Goal: Book appointment/travel/reservation

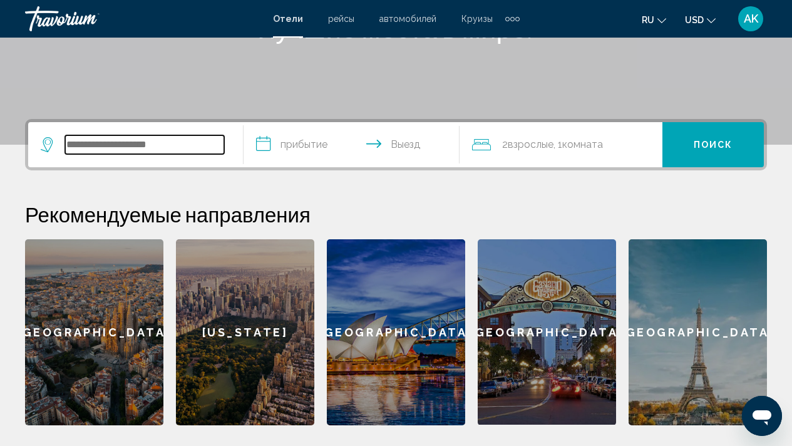
click at [186, 150] on input "Search widget" at bounding box center [144, 144] width 159 height 19
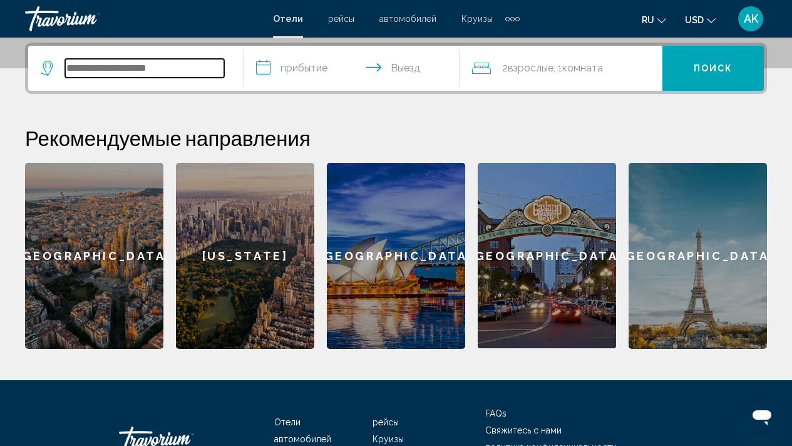
scroll to position [309, 0]
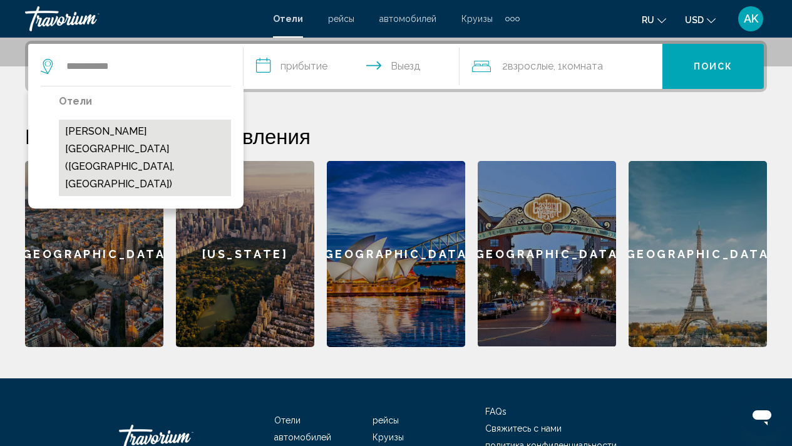
click at [147, 133] on button "Aruna Hotel (Istanbul, TR)" at bounding box center [145, 158] width 172 height 76
type input "**********"
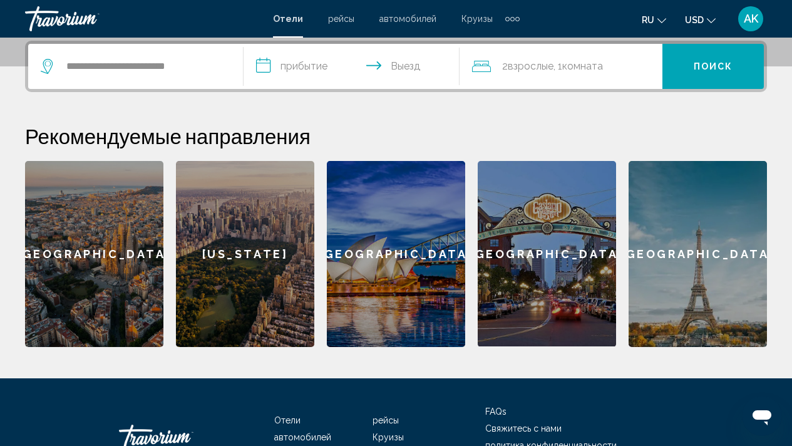
click at [267, 63] on input "**********" at bounding box center [354, 68] width 220 height 49
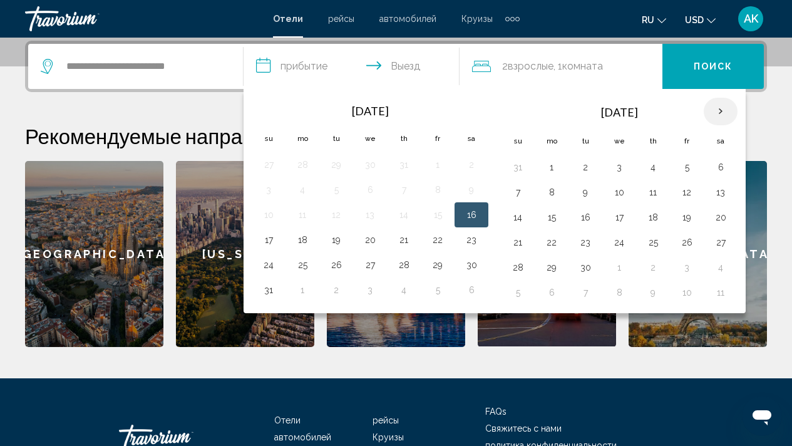
click at [727, 110] on th "Next month" at bounding box center [721, 112] width 34 height 28
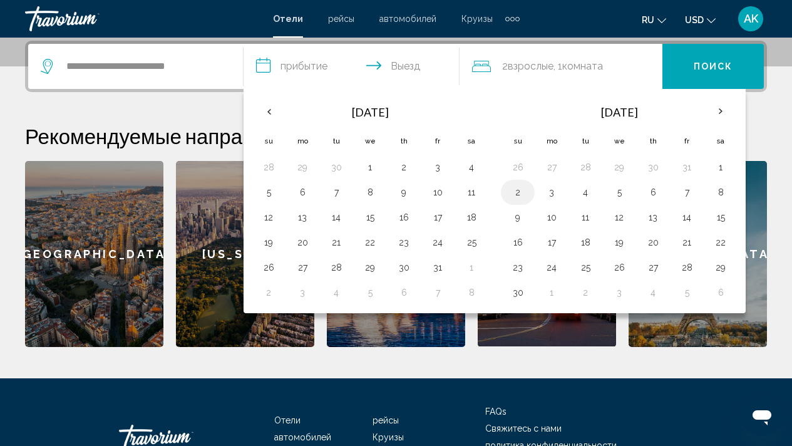
click at [520, 194] on button "2" at bounding box center [518, 192] width 20 height 18
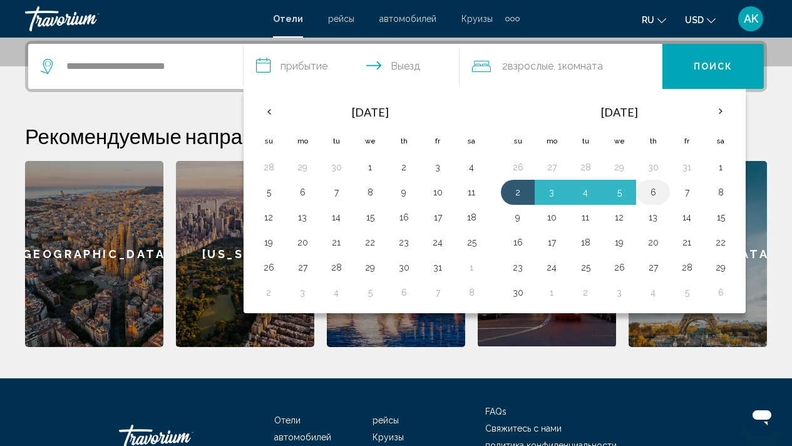
click at [659, 197] on button "6" at bounding box center [653, 192] width 20 height 18
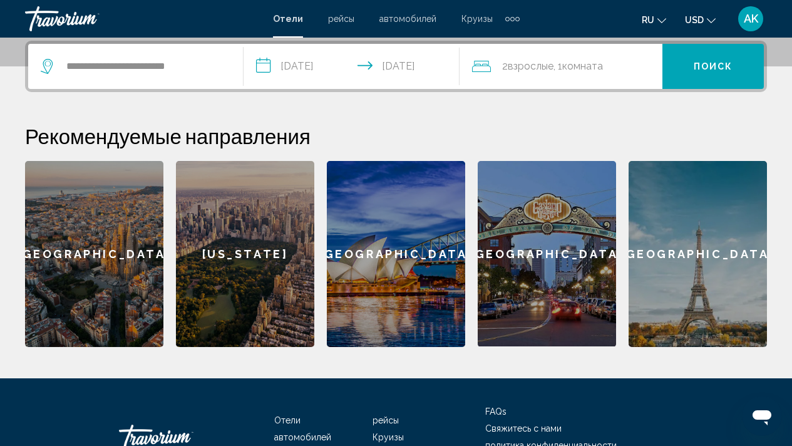
type input "**********"
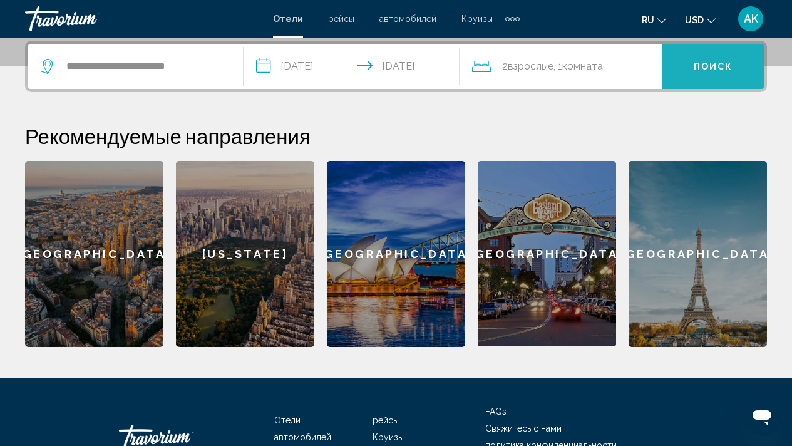
click at [720, 65] on span "Поиск" at bounding box center [713, 67] width 39 height 10
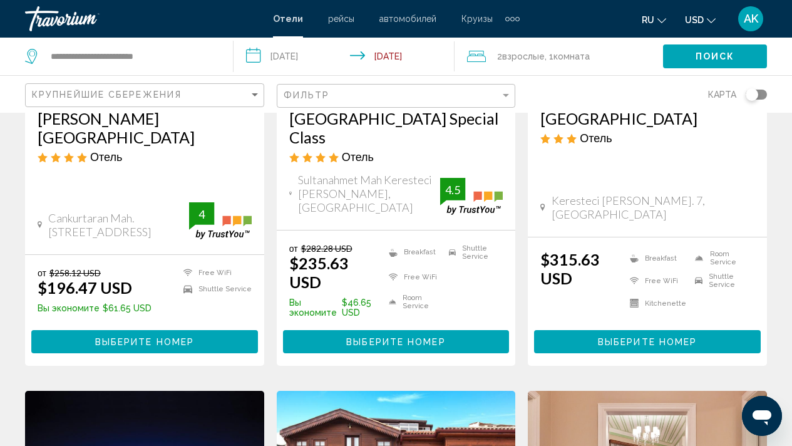
scroll to position [219, 0]
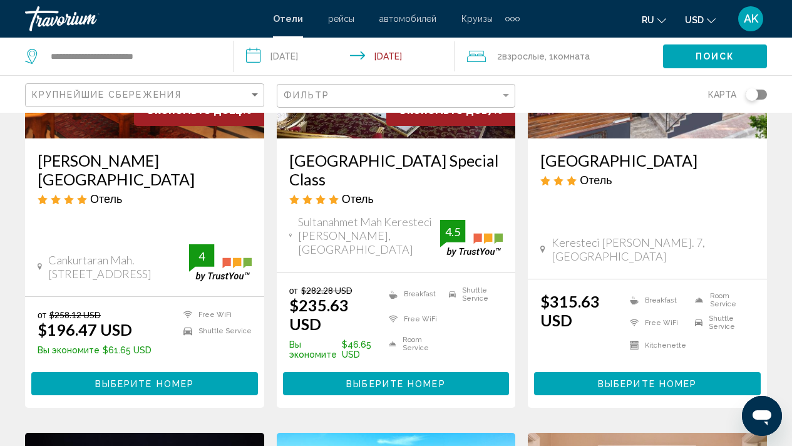
click at [85, 163] on h3 "Aruna Hotel" at bounding box center [145, 170] width 214 height 38
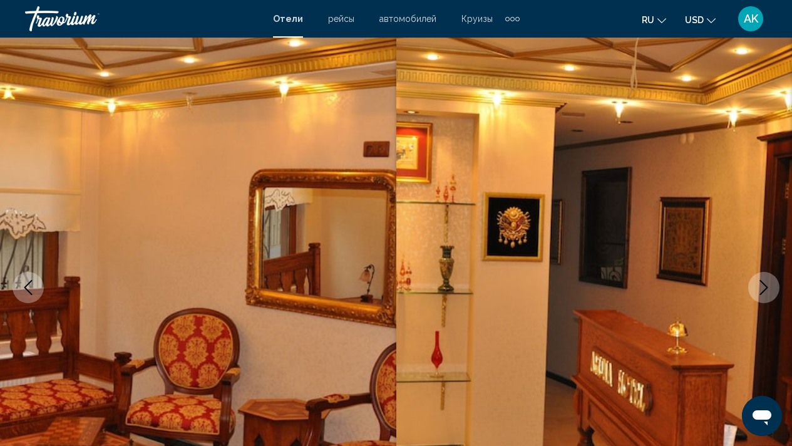
scroll to position [64, 0]
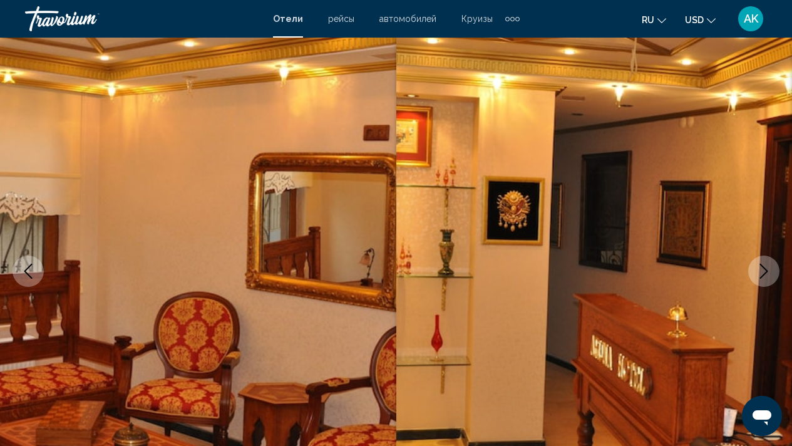
click at [766, 271] on icon "Next image" at bounding box center [764, 271] width 8 height 15
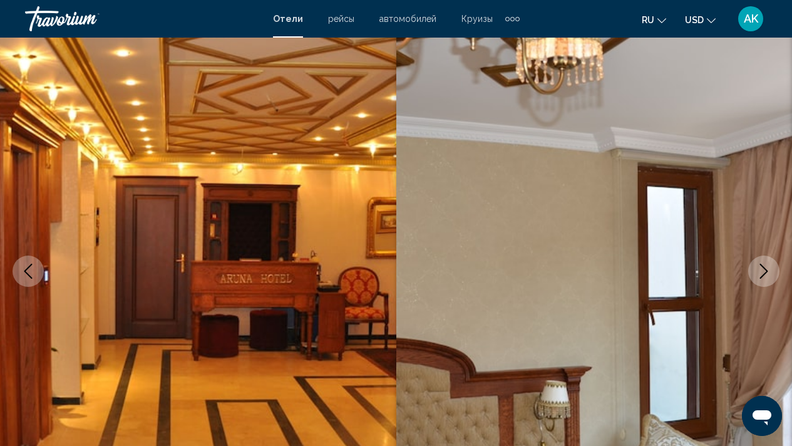
click at [766, 271] on icon "Next image" at bounding box center [764, 271] width 8 height 15
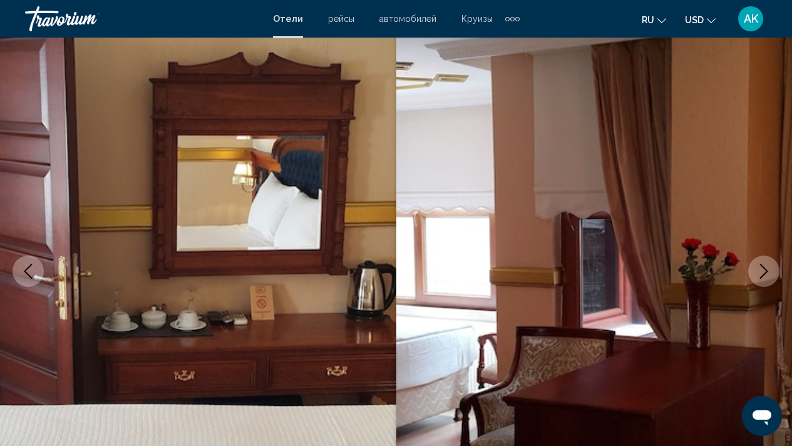
click at [766, 271] on icon "Next image" at bounding box center [764, 271] width 8 height 15
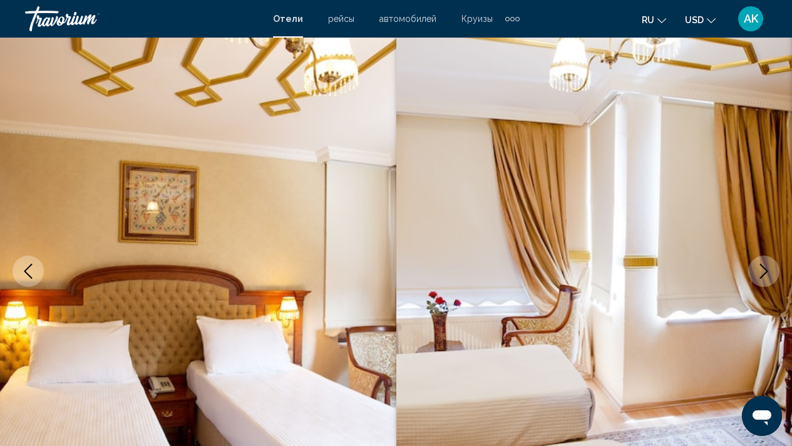
click at [766, 271] on icon "Next image" at bounding box center [764, 271] width 8 height 15
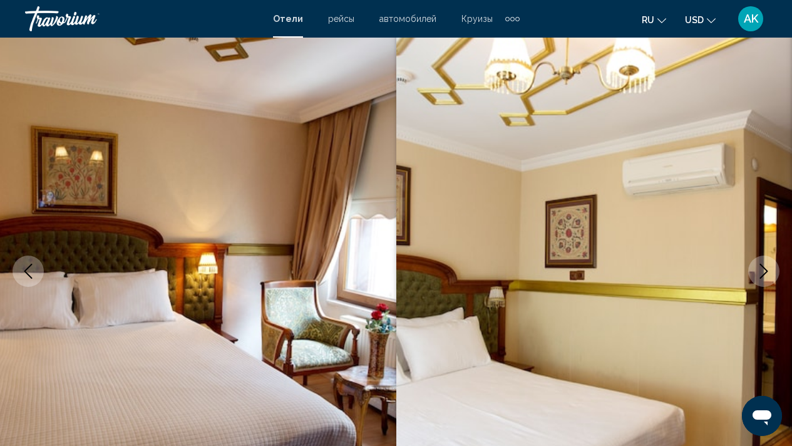
click at [766, 271] on icon "Next image" at bounding box center [764, 271] width 8 height 15
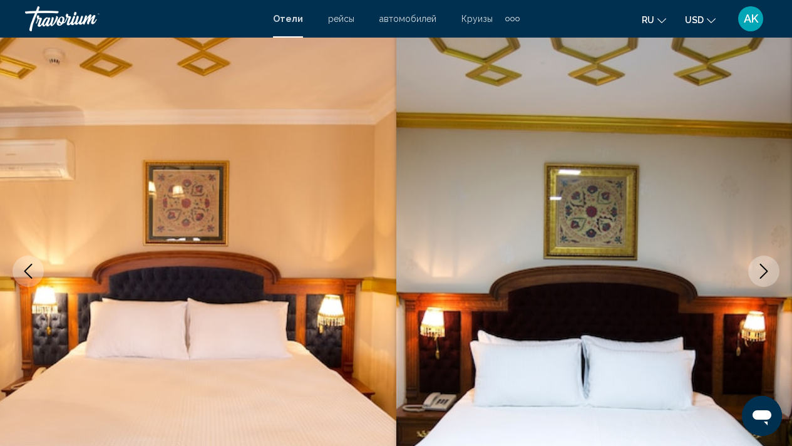
click at [766, 271] on icon "Next image" at bounding box center [764, 271] width 8 height 15
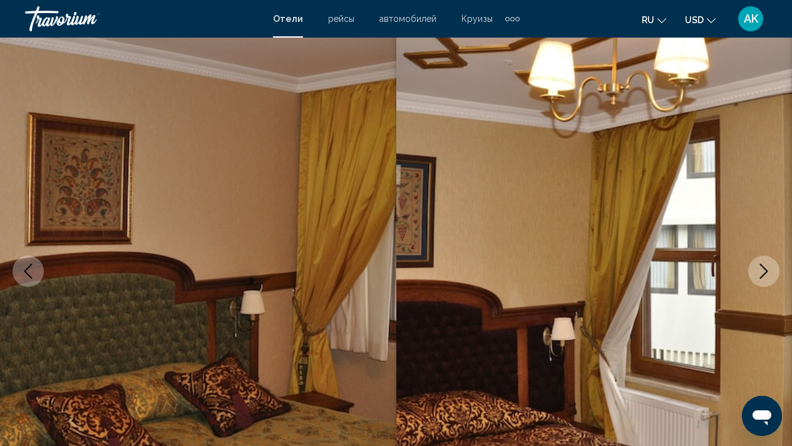
click at [766, 271] on icon "Next image" at bounding box center [764, 271] width 8 height 15
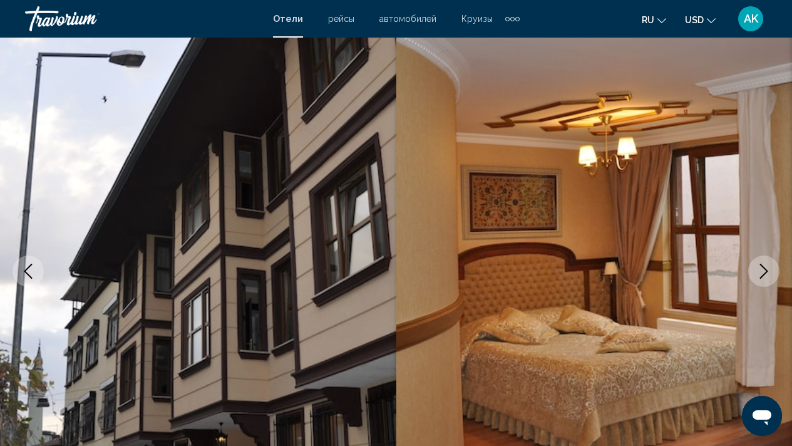
click at [766, 271] on icon "Next image" at bounding box center [764, 271] width 8 height 15
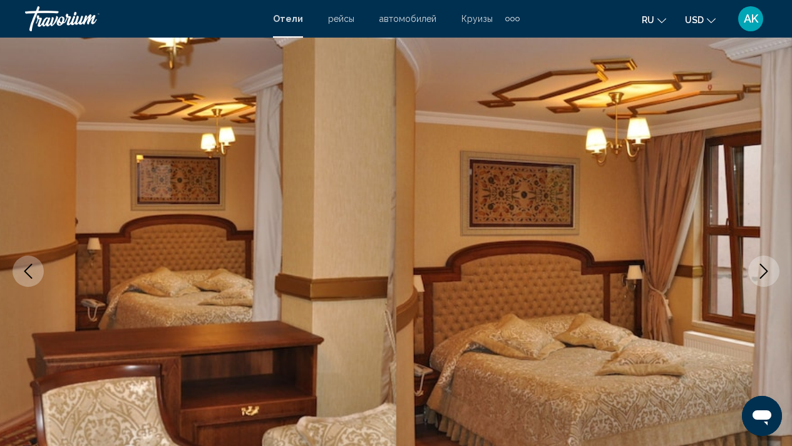
click at [766, 271] on icon "Next image" at bounding box center [764, 271] width 8 height 15
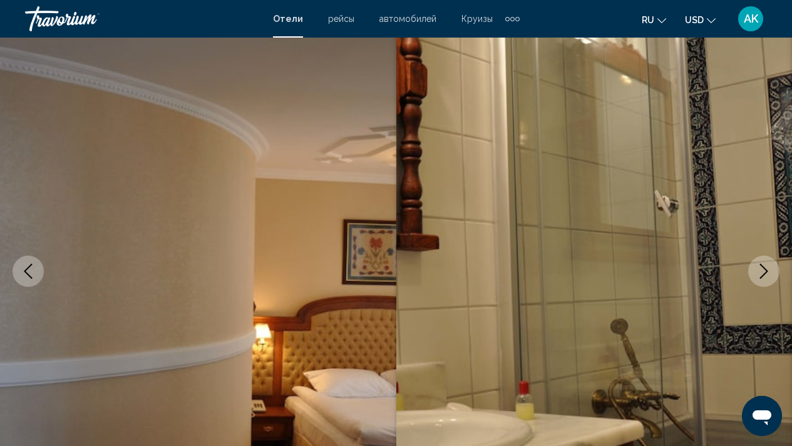
click at [766, 271] on icon "Next image" at bounding box center [764, 271] width 8 height 15
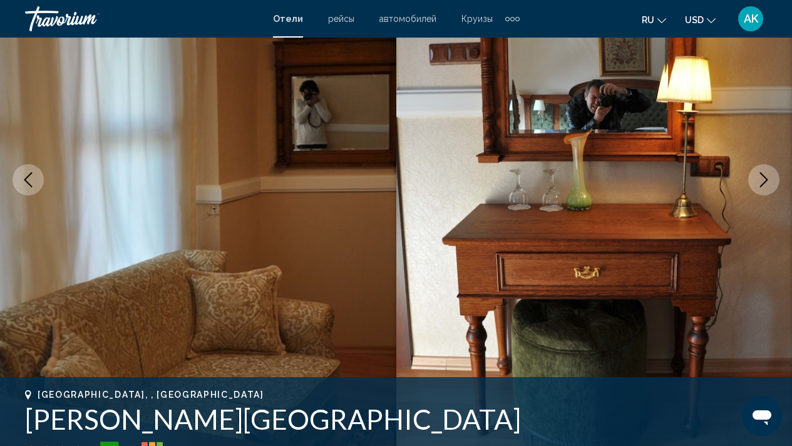
scroll to position [157, 0]
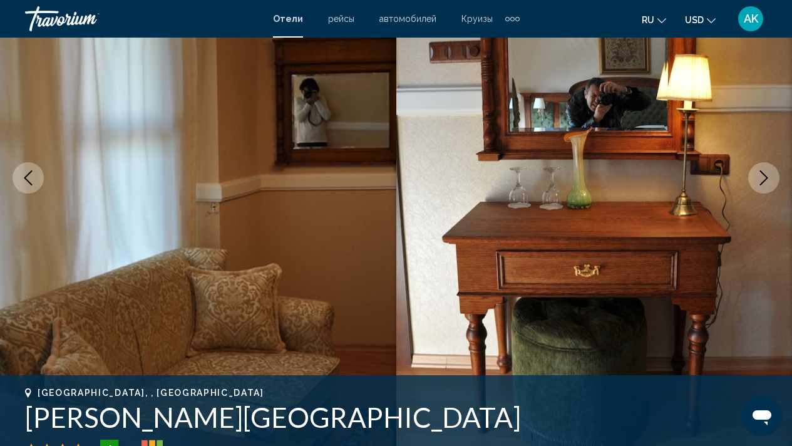
click at [755, 175] on button "Next image" at bounding box center [763, 177] width 31 height 31
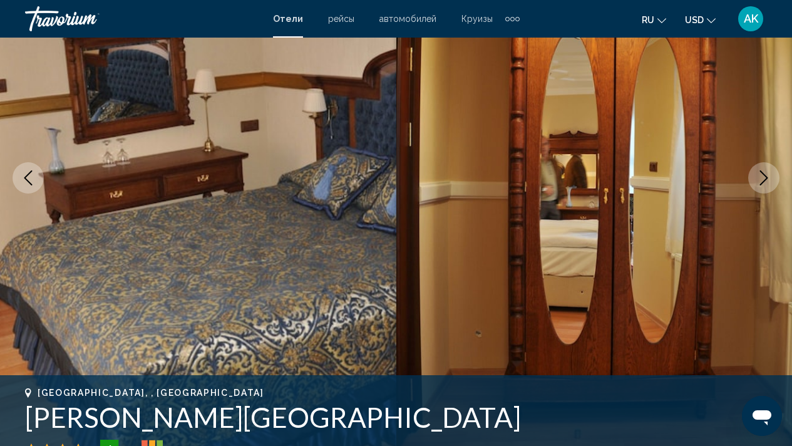
click at [755, 175] on button "Next image" at bounding box center [763, 177] width 31 height 31
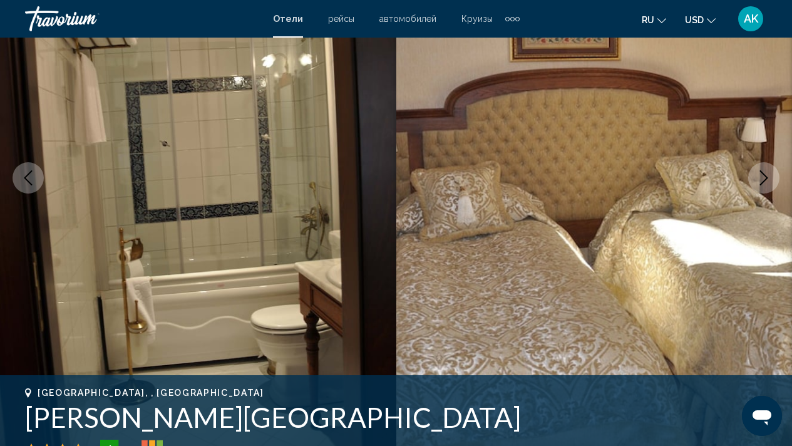
click at [755, 175] on button "Next image" at bounding box center [763, 177] width 31 height 31
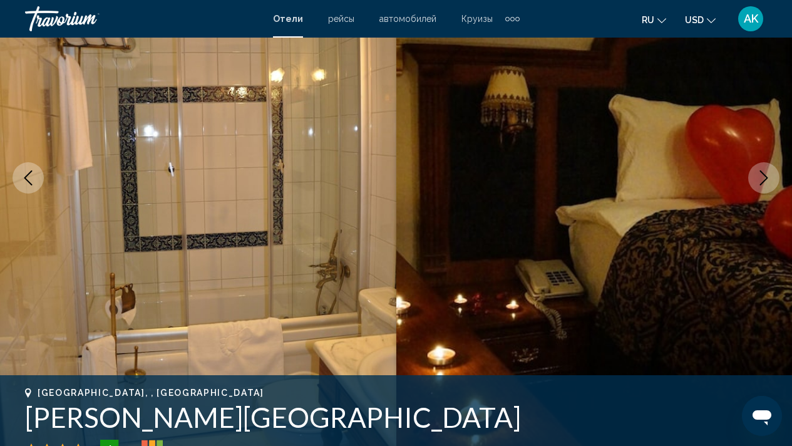
click at [755, 175] on button "Next image" at bounding box center [763, 177] width 31 height 31
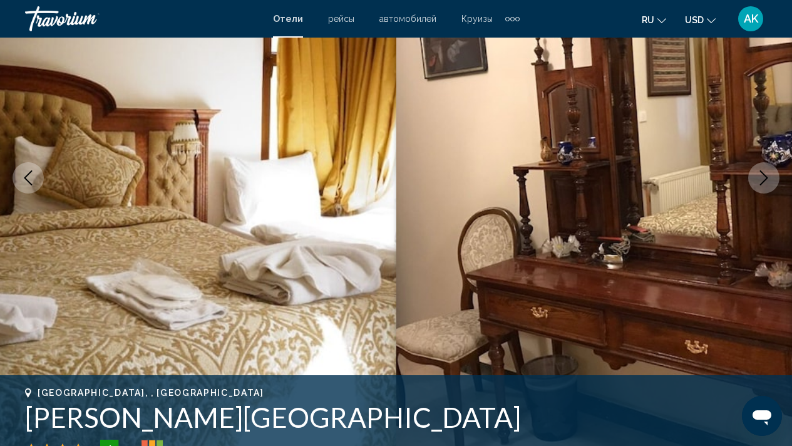
click at [755, 175] on button "Next image" at bounding box center [763, 177] width 31 height 31
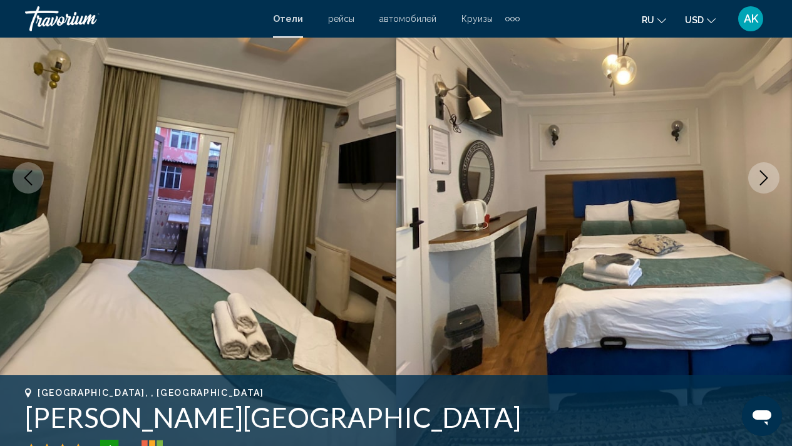
click at [755, 175] on button "Next image" at bounding box center [763, 177] width 31 height 31
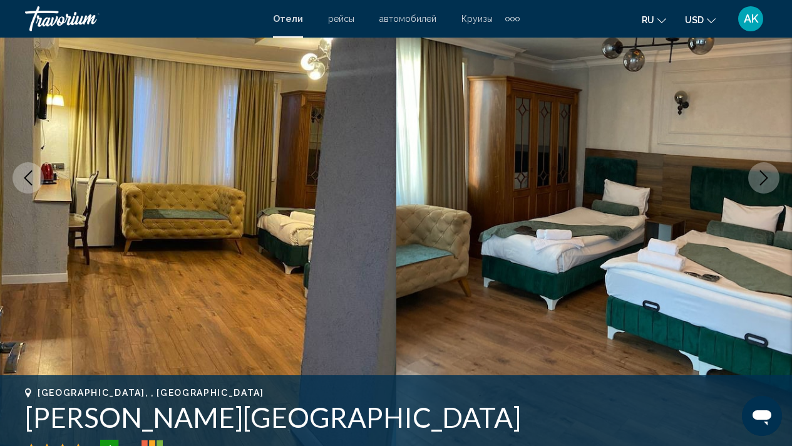
click at [755, 175] on button "Next image" at bounding box center [763, 177] width 31 height 31
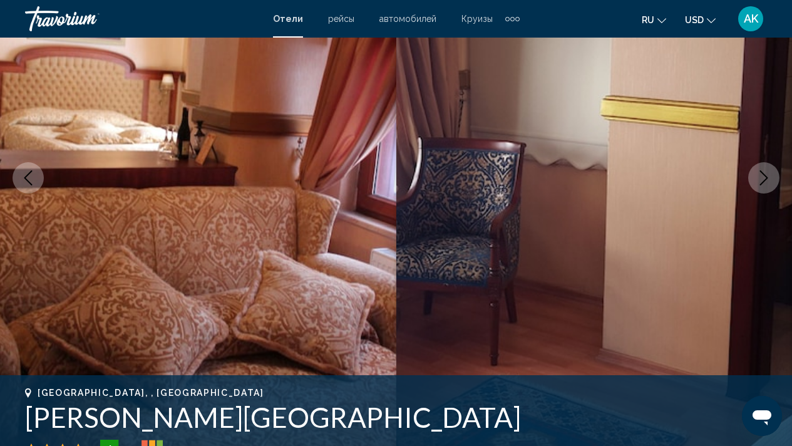
click at [755, 175] on button "Next image" at bounding box center [763, 177] width 31 height 31
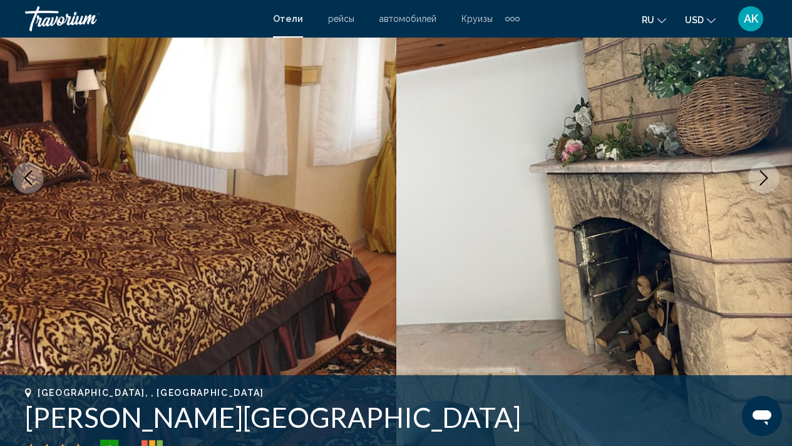
click at [755, 175] on button "Next image" at bounding box center [763, 177] width 31 height 31
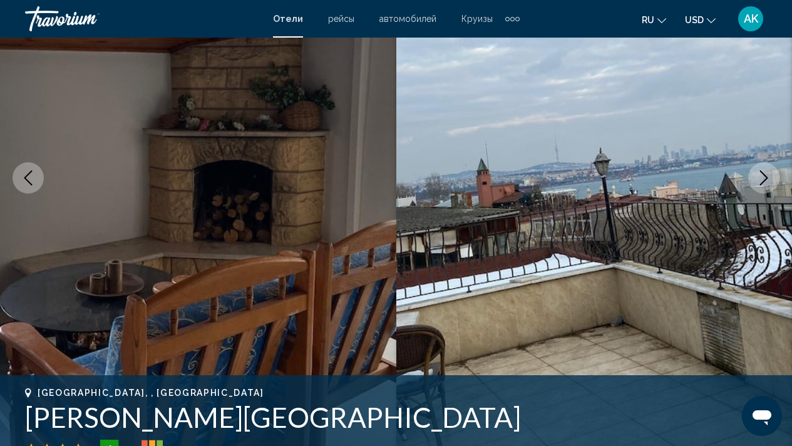
click at [38, 183] on button "Previous image" at bounding box center [28, 177] width 31 height 31
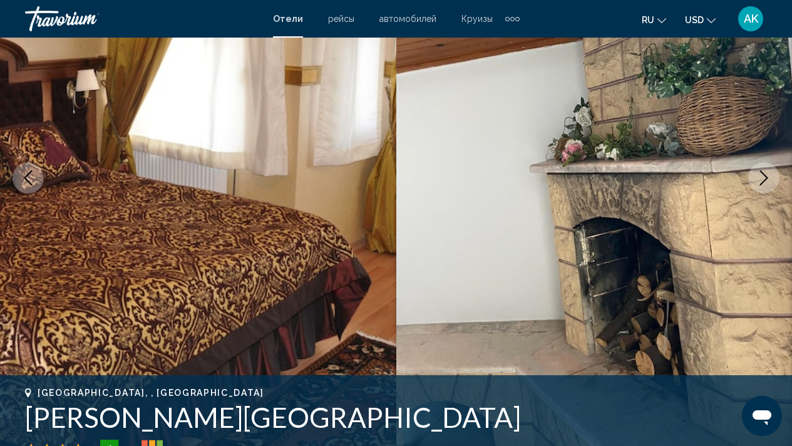
click at [766, 177] on icon "Next image" at bounding box center [763, 177] width 15 height 15
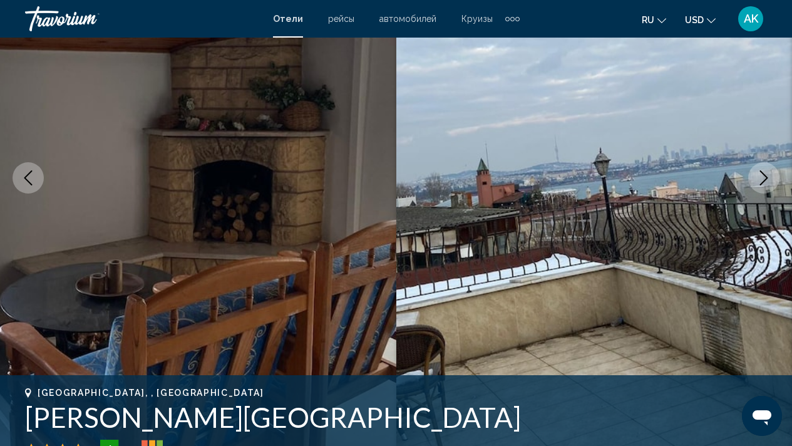
click at [765, 178] on icon "Next image" at bounding box center [763, 177] width 15 height 15
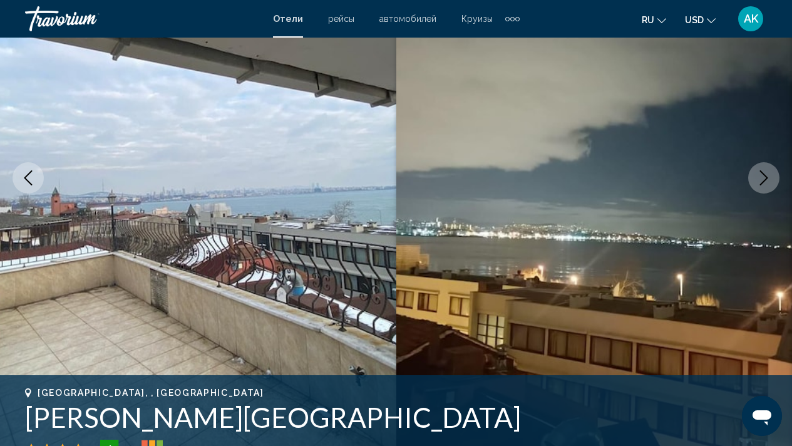
click at [765, 178] on icon "Next image" at bounding box center [763, 177] width 15 height 15
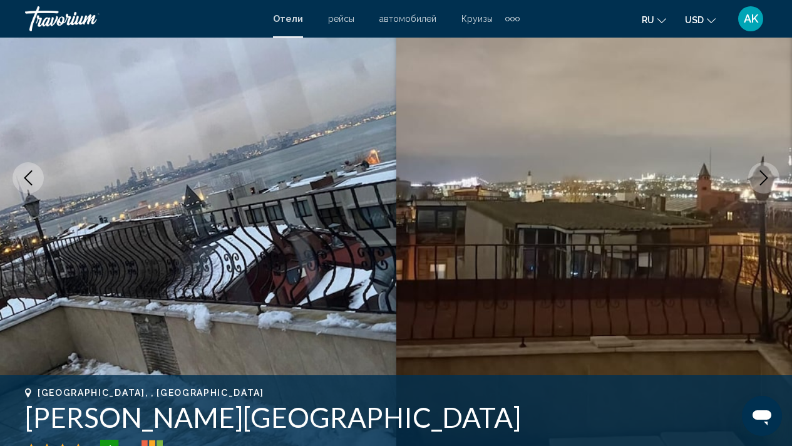
click at [765, 178] on icon "Next image" at bounding box center [763, 177] width 15 height 15
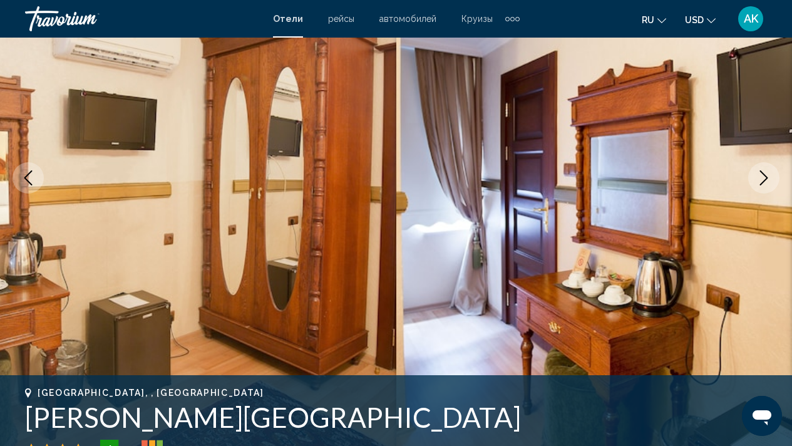
click at [765, 178] on icon "Next image" at bounding box center [763, 177] width 15 height 15
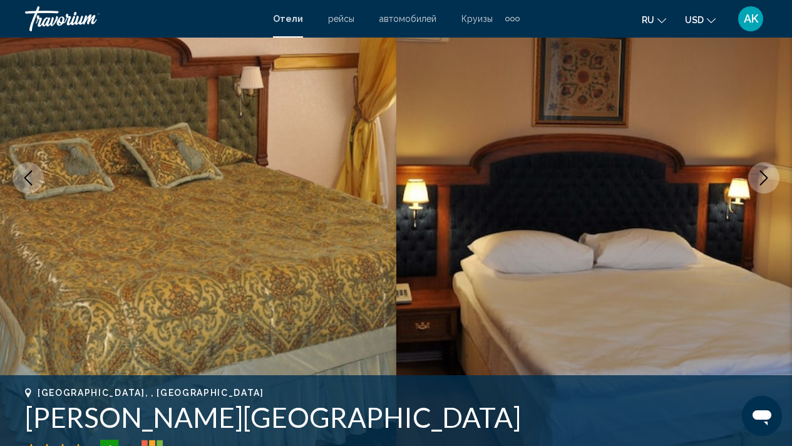
click at [765, 178] on icon "Next image" at bounding box center [763, 177] width 15 height 15
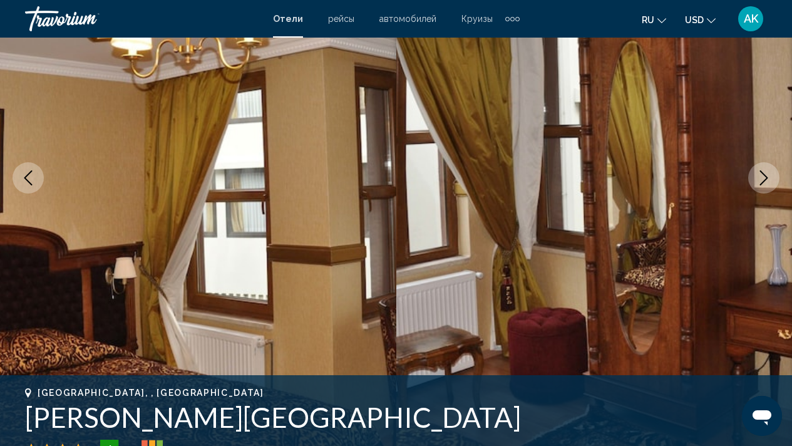
click at [765, 178] on icon "Next image" at bounding box center [763, 177] width 15 height 15
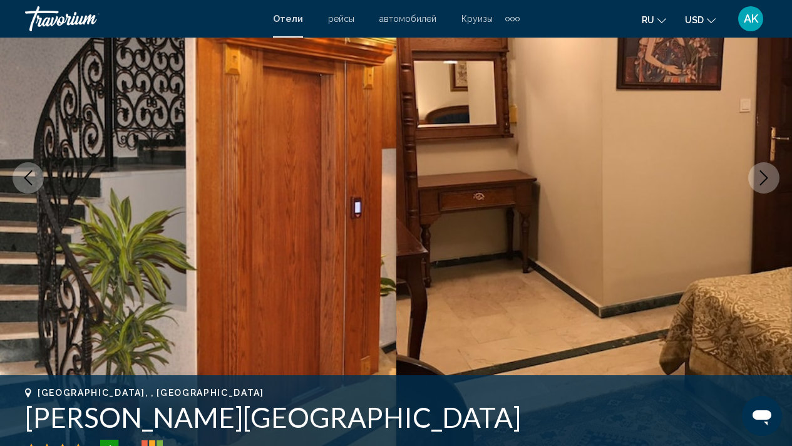
click at [37, 180] on button "Previous image" at bounding box center [28, 177] width 31 height 31
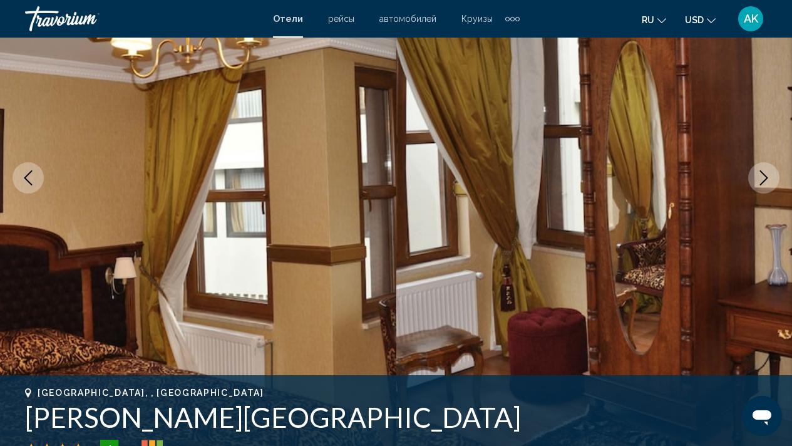
click at [37, 180] on button "Previous image" at bounding box center [28, 177] width 31 height 31
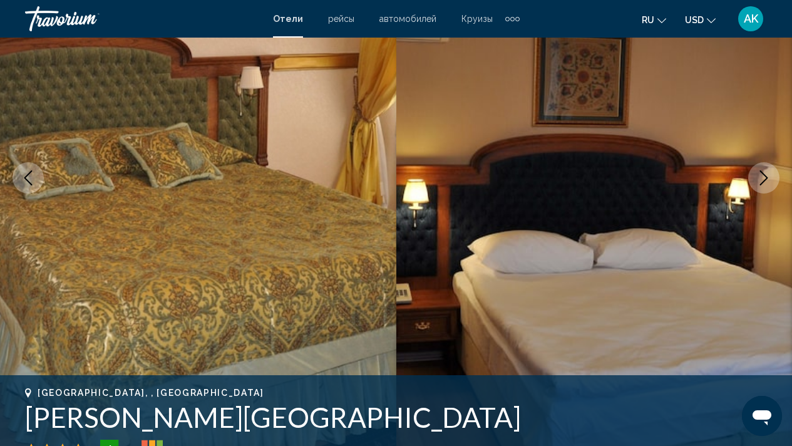
click at [760, 182] on icon "Next image" at bounding box center [763, 177] width 15 height 15
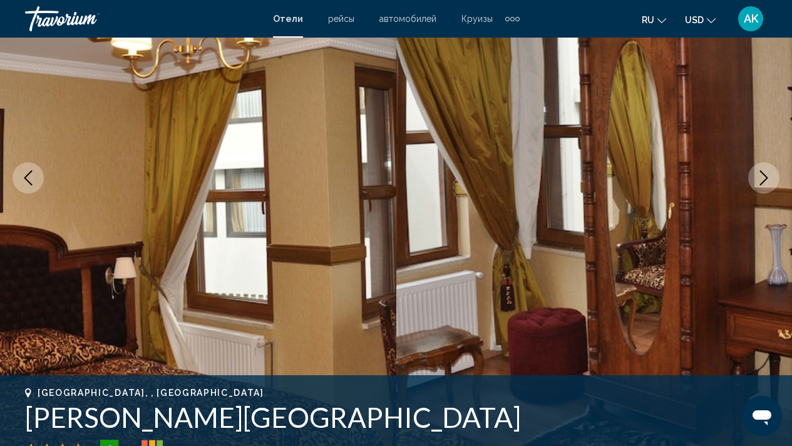
click at [760, 182] on icon "Next image" at bounding box center [763, 177] width 15 height 15
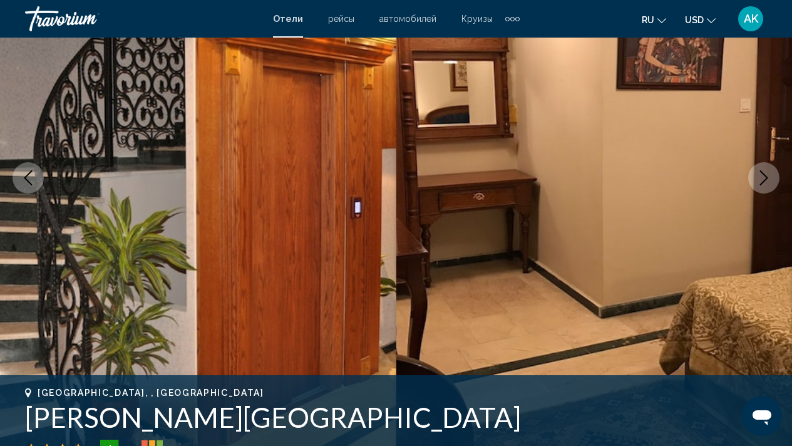
click at [760, 182] on icon "Next image" at bounding box center [763, 177] width 15 height 15
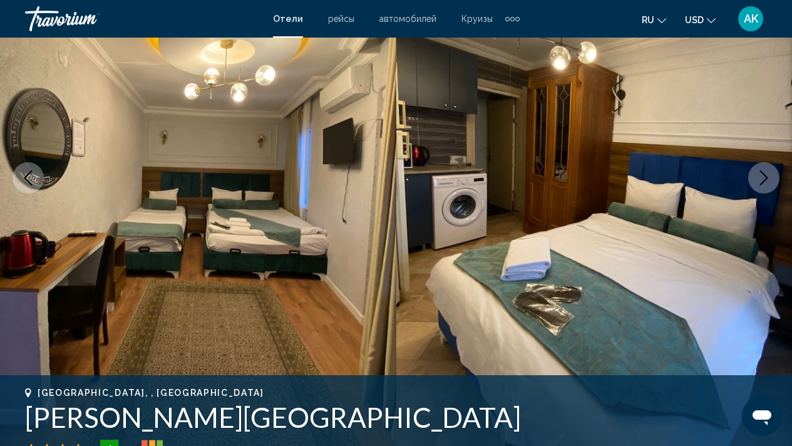
click at [760, 174] on icon "Next image" at bounding box center [763, 177] width 15 height 15
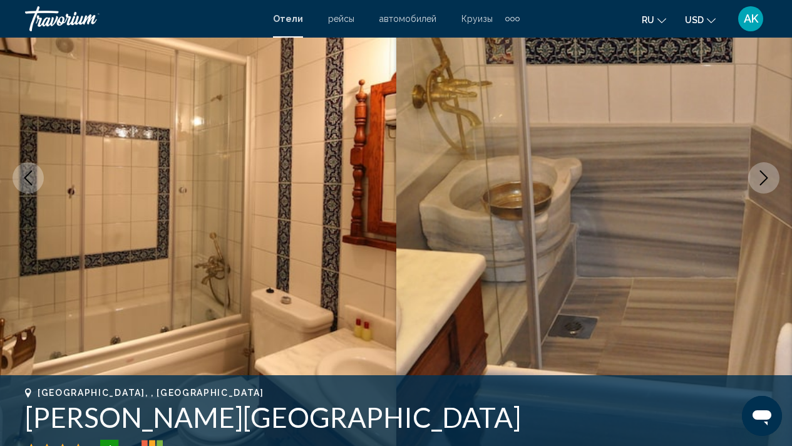
click at [763, 172] on icon "Next image" at bounding box center [763, 177] width 15 height 15
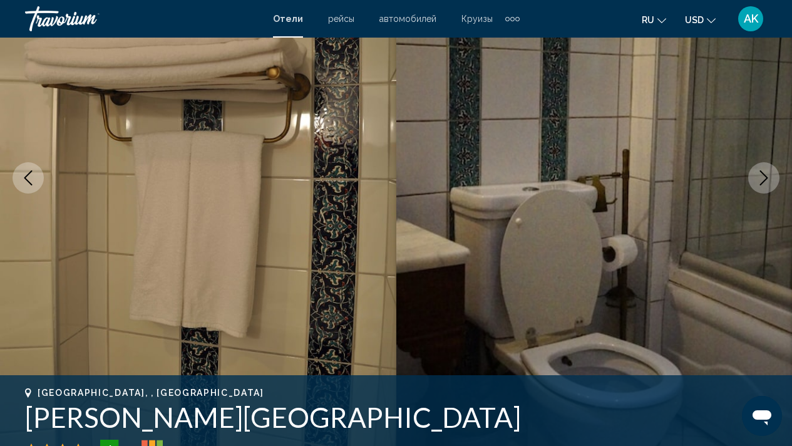
click at [763, 172] on icon "Next image" at bounding box center [763, 177] width 15 height 15
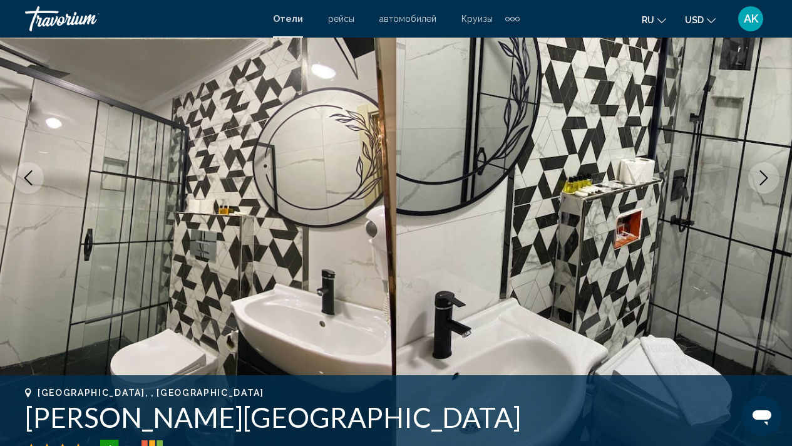
click at [763, 172] on icon "Next image" at bounding box center [763, 177] width 15 height 15
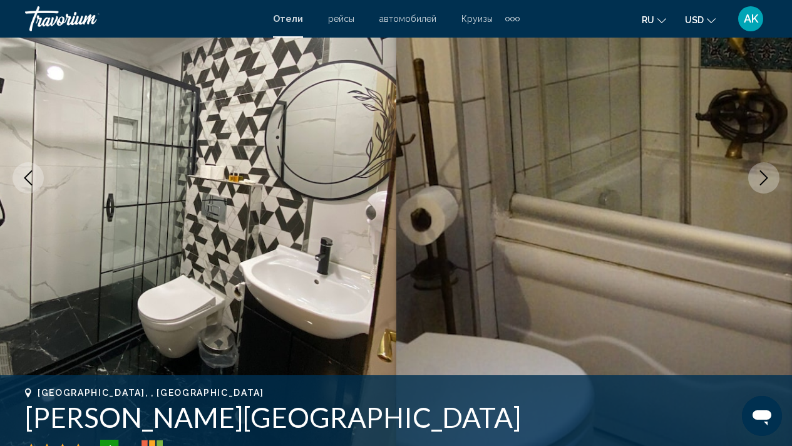
click at [763, 172] on icon "Next image" at bounding box center [763, 177] width 15 height 15
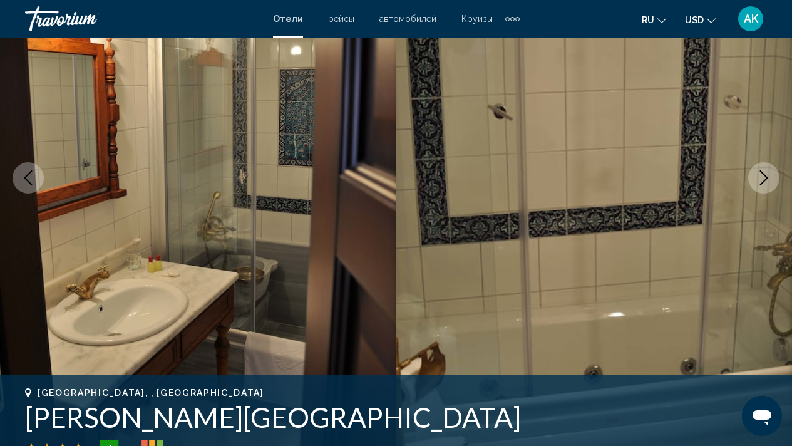
click at [763, 172] on icon "Next image" at bounding box center [763, 177] width 15 height 15
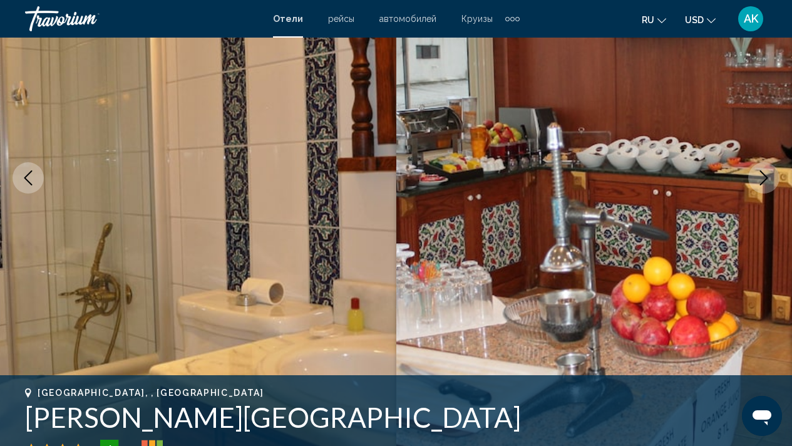
click at [763, 172] on icon "Next image" at bounding box center [763, 177] width 15 height 15
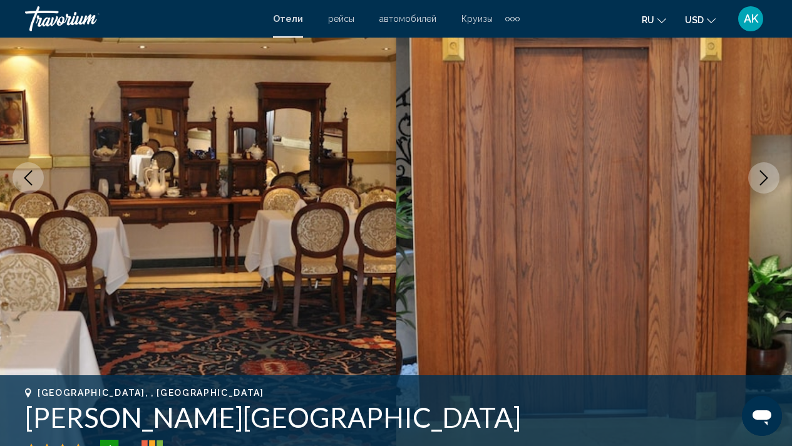
click at [16, 176] on button "Previous image" at bounding box center [28, 177] width 31 height 31
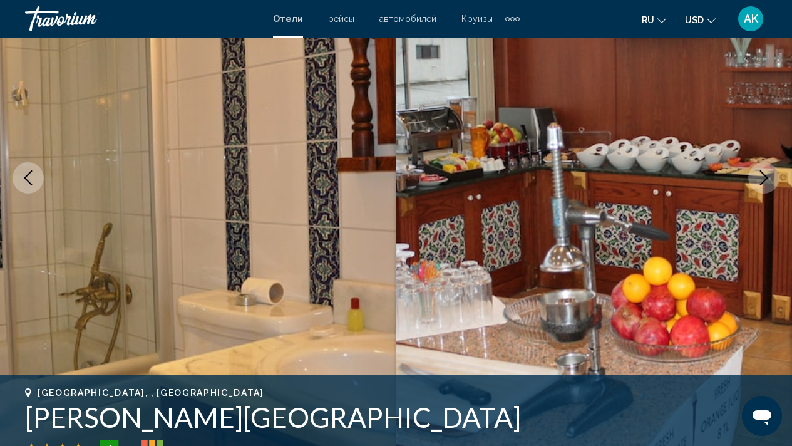
click at [766, 175] on icon "Next image" at bounding box center [763, 177] width 15 height 15
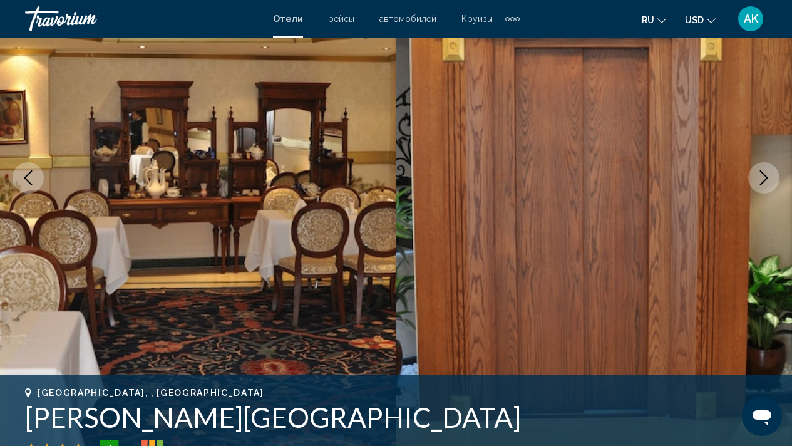
click at [766, 175] on icon "Next image" at bounding box center [763, 177] width 15 height 15
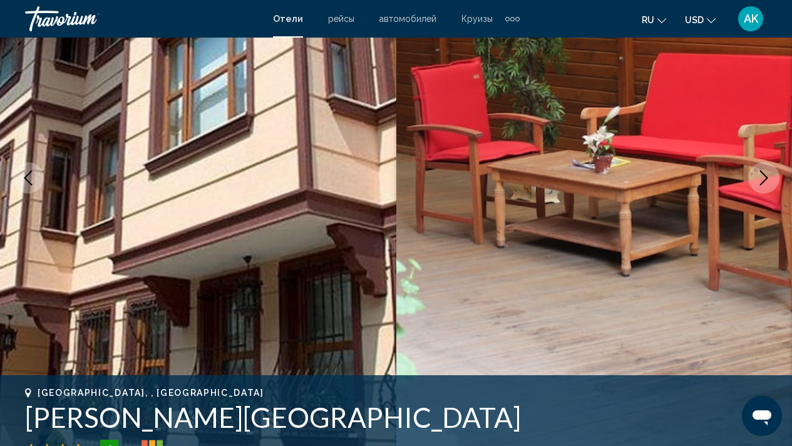
click at [766, 175] on icon "Next image" at bounding box center [763, 177] width 15 height 15
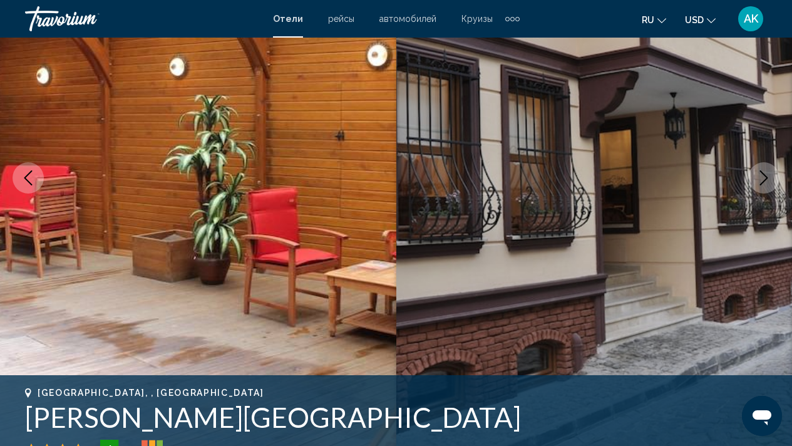
click at [766, 175] on icon "Next image" at bounding box center [763, 177] width 15 height 15
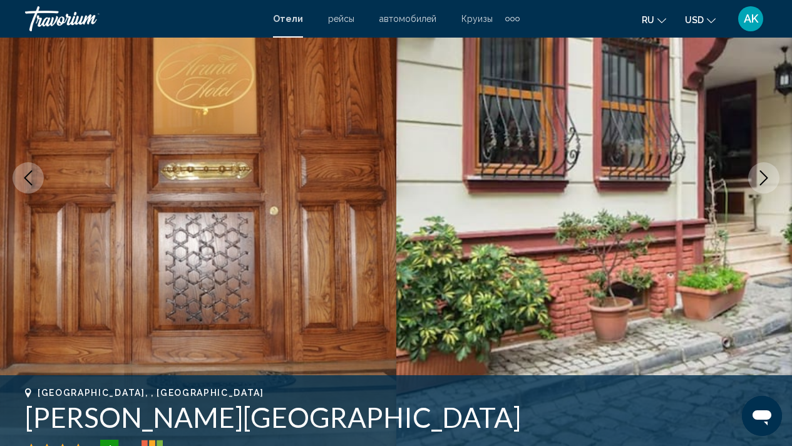
click at [766, 175] on icon "Next image" at bounding box center [763, 177] width 15 height 15
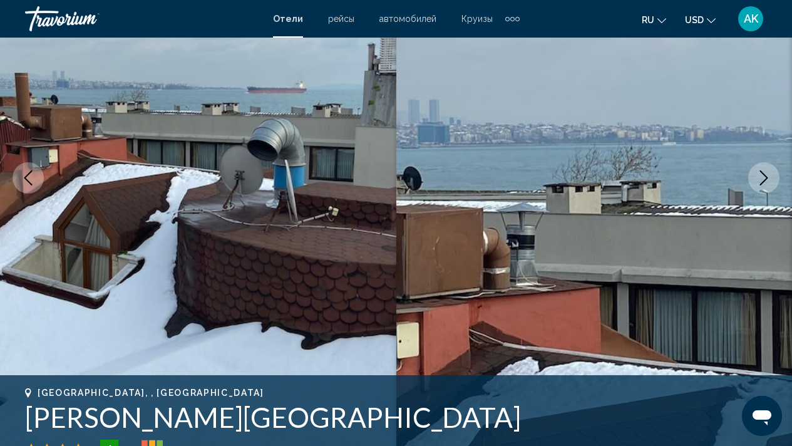
click at [766, 175] on icon "Next image" at bounding box center [763, 177] width 15 height 15
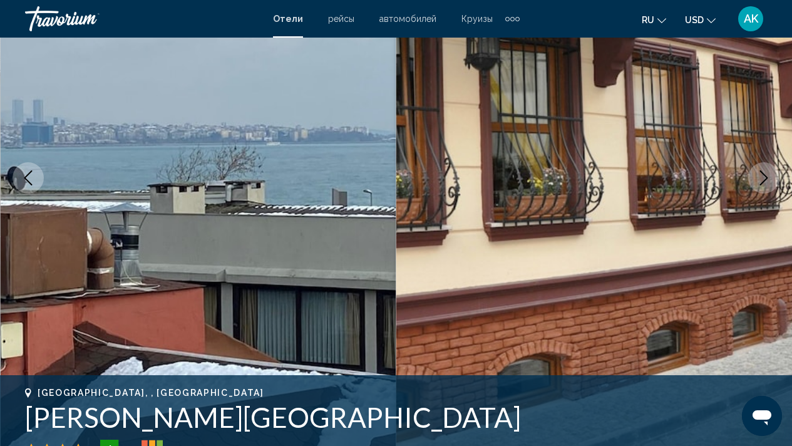
click at [766, 175] on icon "Next image" at bounding box center [763, 177] width 15 height 15
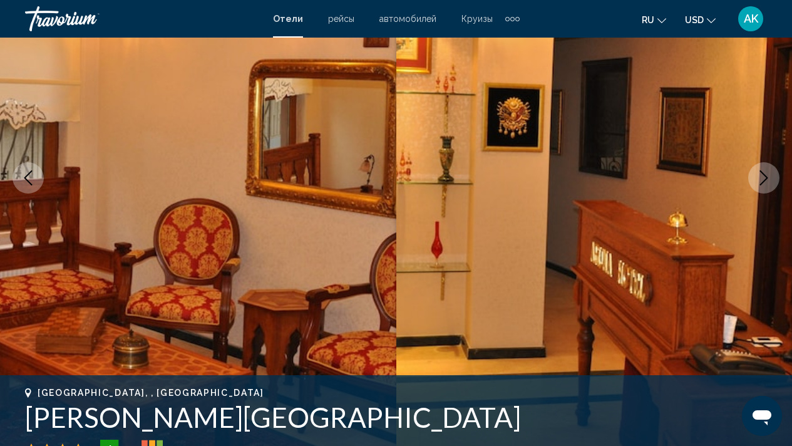
click at [766, 175] on icon "Next image" at bounding box center [763, 177] width 15 height 15
